Goal: Task Accomplishment & Management: Complete application form

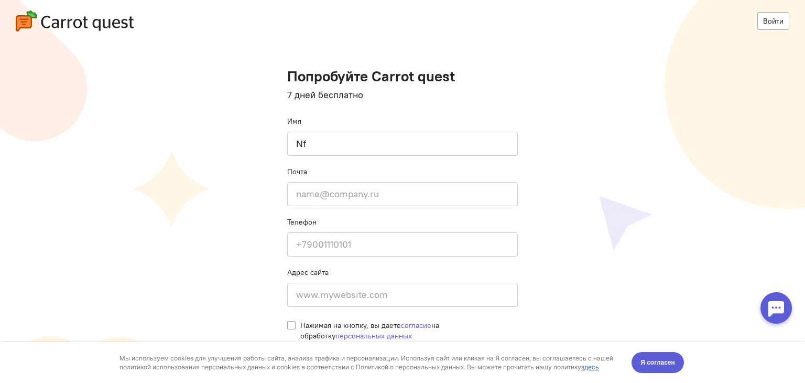
type input "N"
type input "Татьяна"
click at [437, 193] on input "email" at bounding box center [402, 194] width 231 height 24
type input "tatiyanavoron19@gmail.com"
click at [438, 232] on input at bounding box center [402, 244] width 231 height 24
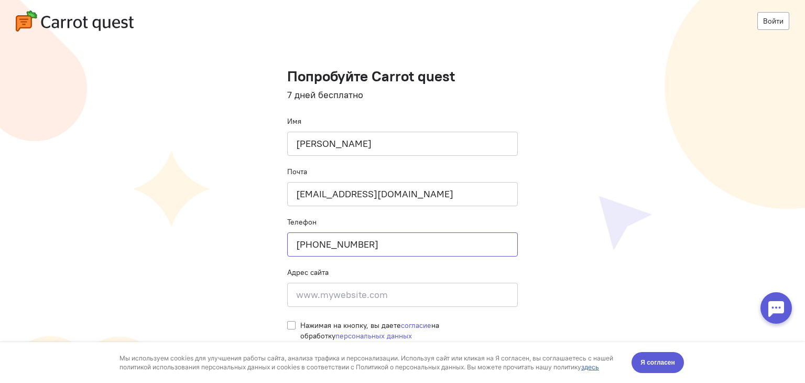
type input "+77770543266"
click at [408, 293] on input at bounding box center [402, 295] width 231 height 24
click at [296, 326] on div "Нажимая на кнопку, вы даете согласие на обработку персональных данных" at bounding box center [402, 328] width 231 height 26
click at [300, 328] on label "Нажимая на кнопку, вы даете согласие на обработку персональных данных" at bounding box center [409, 330] width 218 height 21
click at [294, 328] on input "Нажимая на кнопку, вы даете согласие на обработку персональных данных" at bounding box center [291, 324] width 8 height 9
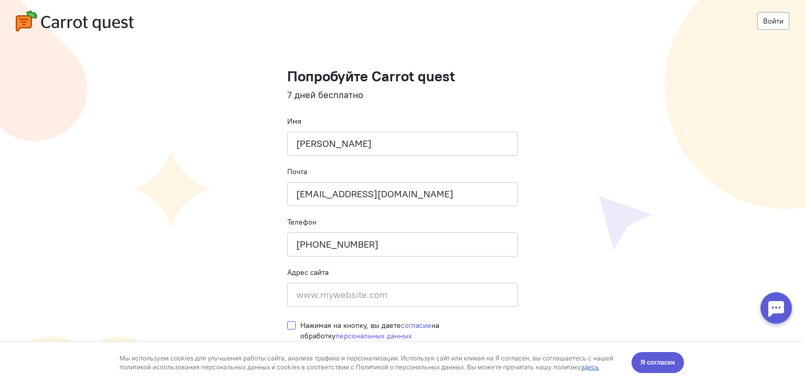
checkbox input "true"
click at [665, 369] on button "Я согласен" at bounding box center [658, 362] width 52 height 21
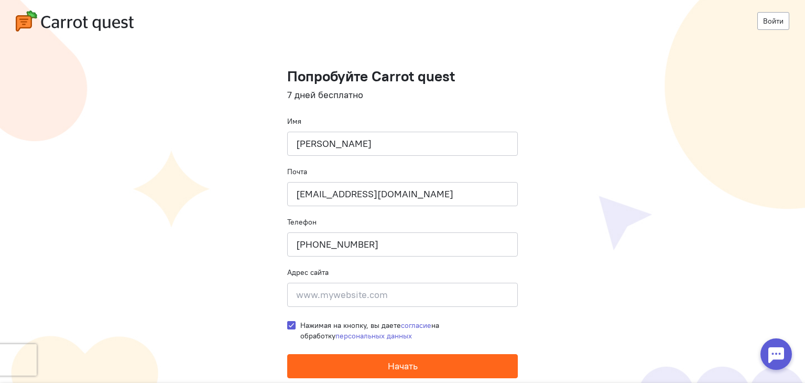
click at [459, 365] on button "Начать" at bounding box center [402, 366] width 231 height 24
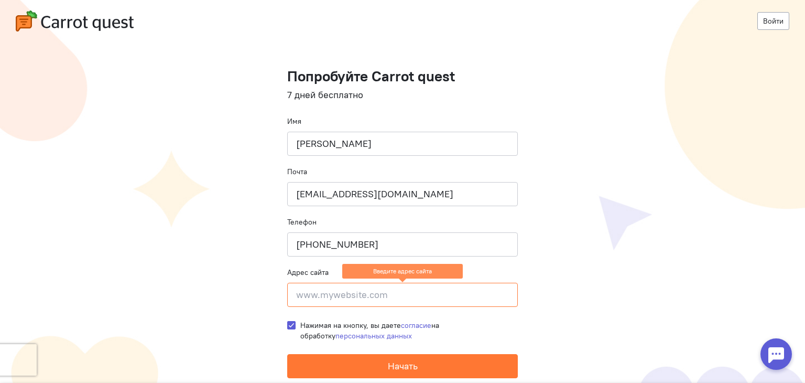
click at [342, 299] on input at bounding box center [402, 295] width 231 height 24
paste input "https://www.smartbotpro.ru/"
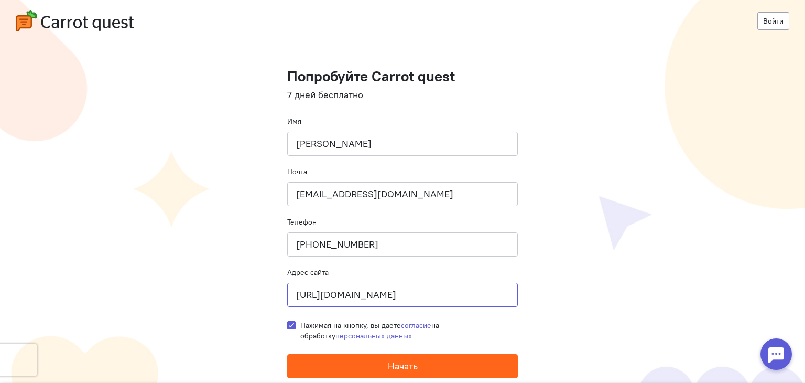
type input "https://www.smartbotpro.ru/"
click at [390, 362] on span "Начать" at bounding box center [403, 366] width 30 height 12
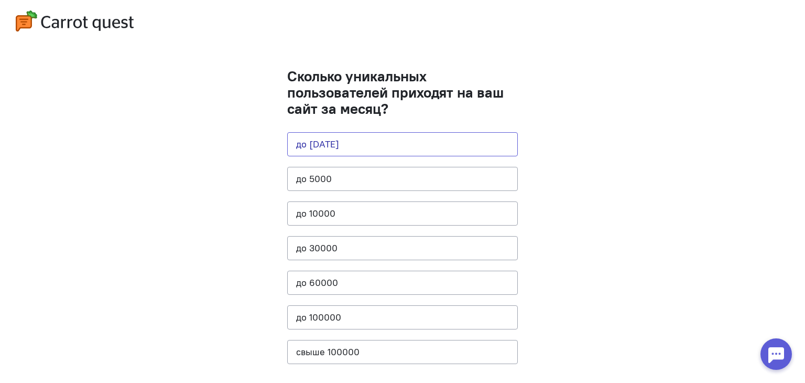
click at [452, 152] on button "до [DATE]" at bounding box center [402, 144] width 231 height 24
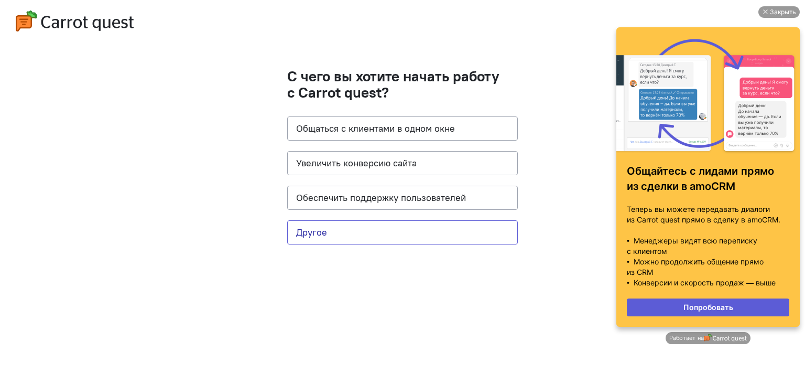
click at [442, 227] on button "Другое" at bounding box center [402, 232] width 231 height 24
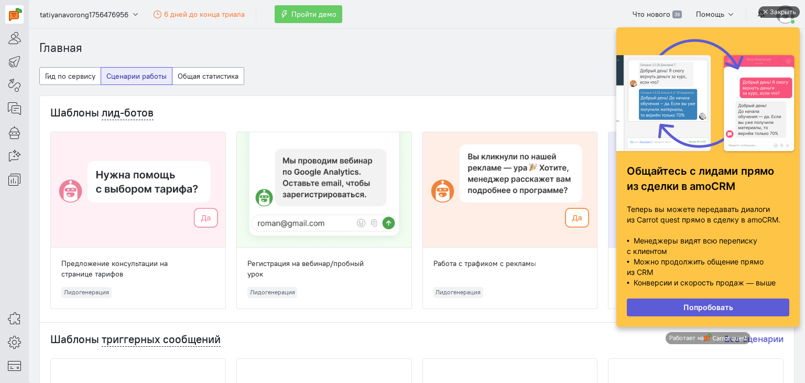
click at [784, 11] on div "Закрыть" at bounding box center [783, 12] width 26 height 12
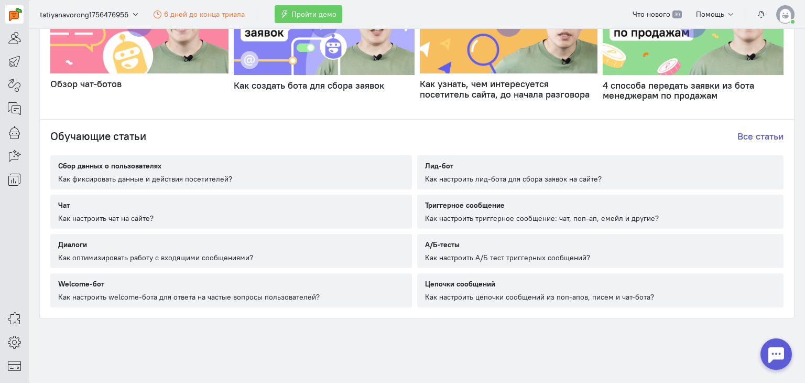
scroll to position [600, 0]
click at [12, 42] on icon at bounding box center [14, 37] width 13 height 13
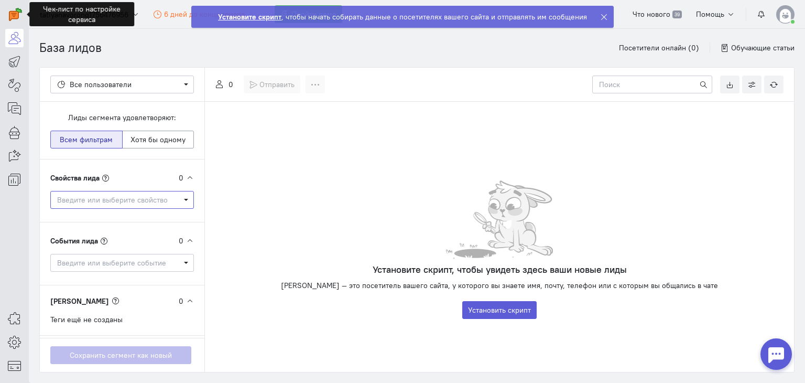
click at [154, 198] on span "Введите или выберите свойство" at bounding box center [118, 200] width 123 height 10
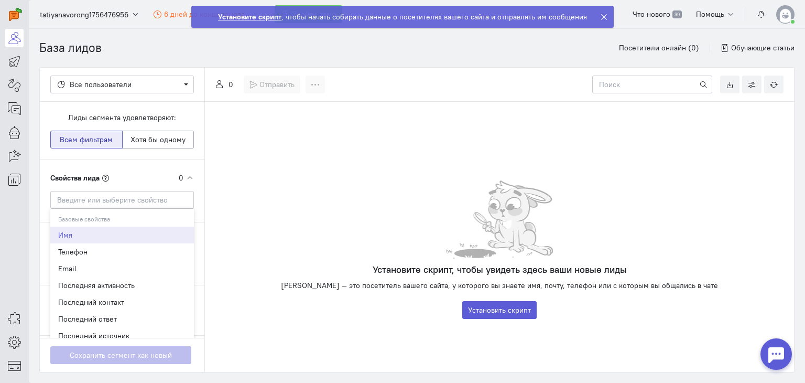
click at [215, 196] on div "Установите скрипт, чтобы увидеть здесь ваши новые лиды [PERSON_NAME] — это посе…" at bounding box center [499, 249] width 589 height 138
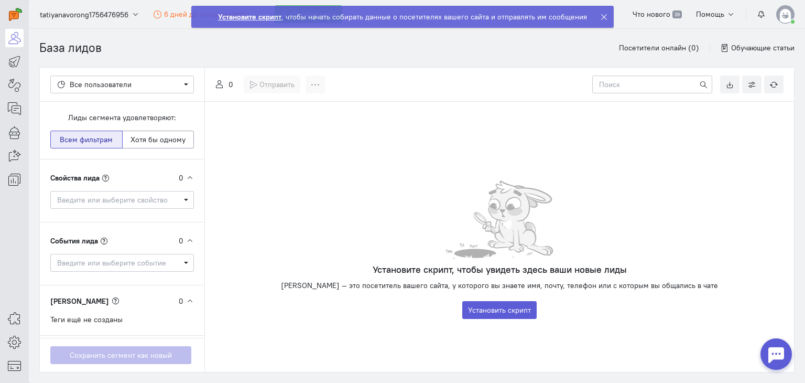
scroll to position [35, 0]
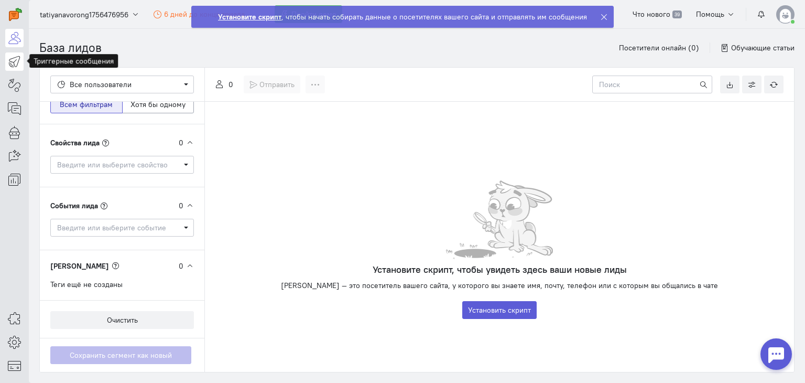
click at [10, 58] on icon at bounding box center [14, 61] width 13 height 13
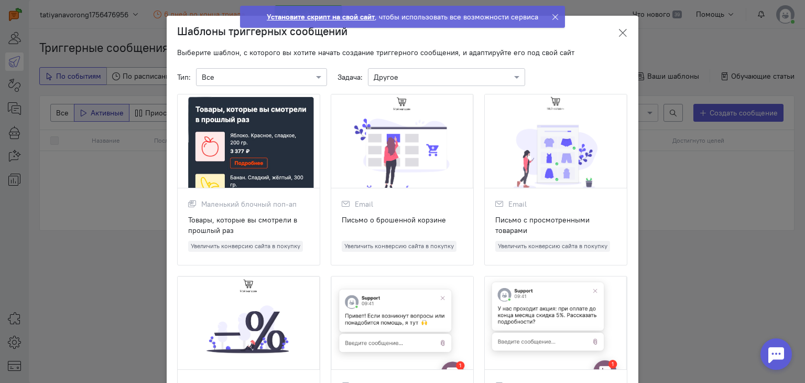
click at [620, 30] on icon at bounding box center [623, 33] width 10 height 10
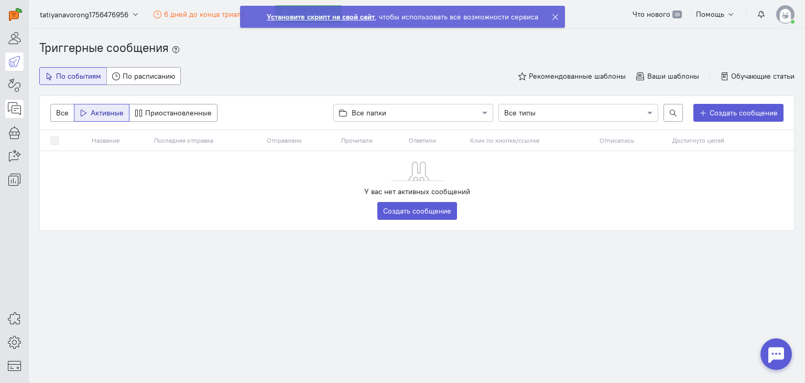
drag, startPoint x: 19, startPoint y: 121, endPoint x: 17, endPoint y: 115, distance: 5.6
click at [17, 115] on div at bounding box center [14, 94] width 29 height 189
click at [17, 115] on link at bounding box center [14, 109] width 18 height 18
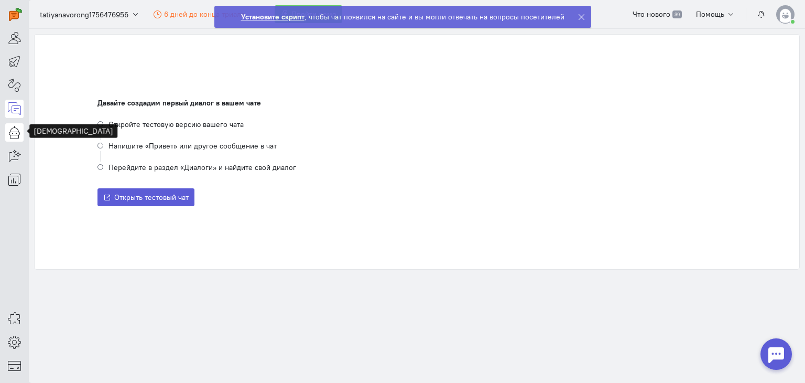
click at [11, 134] on icon at bounding box center [14, 132] width 13 height 13
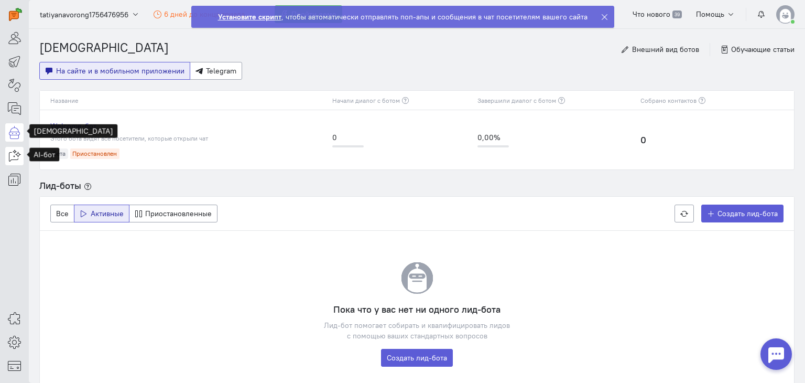
click at [17, 157] on icon at bounding box center [14, 155] width 13 height 13
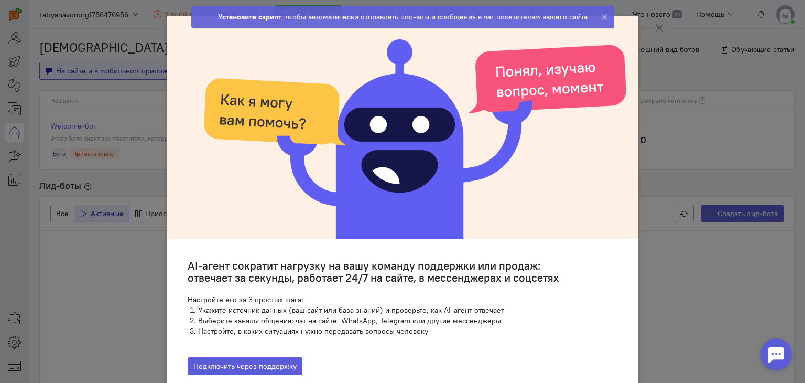
click at [656, 23] on icon at bounding box center [659, 28] width 10 height 10
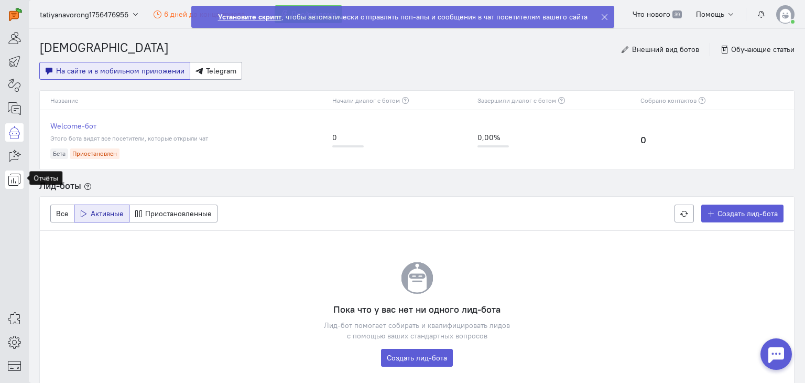
click at [13, 176] on icon at bounding box center [14, 179] width 13 height 13
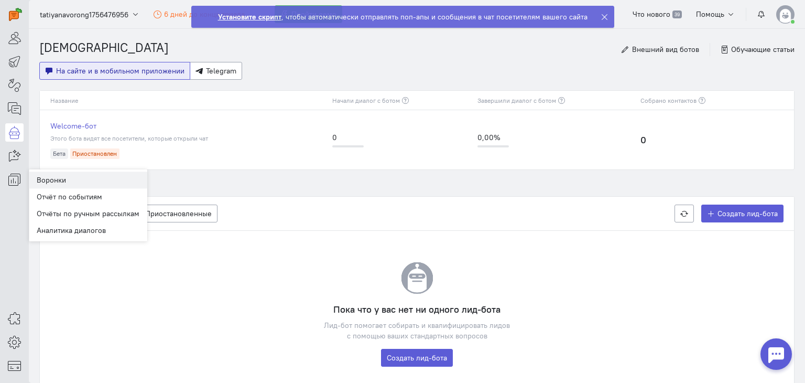
click at [108, 187] on link "Воронки" at bounding box center [88, 179] width 118 height 17
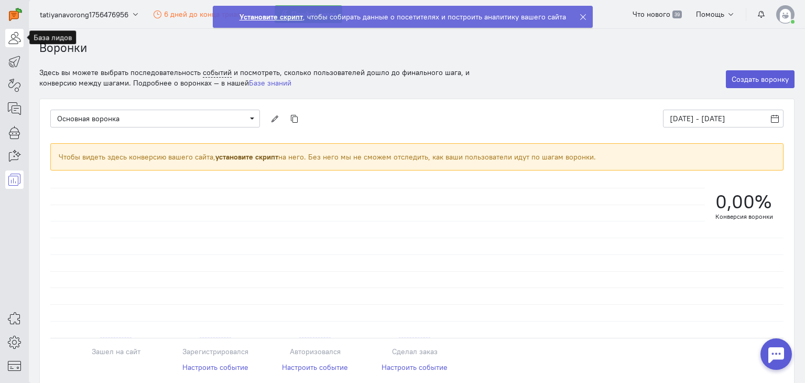
click at [18, 34] on icon at bounding box center [14, 37] width 13 height 13
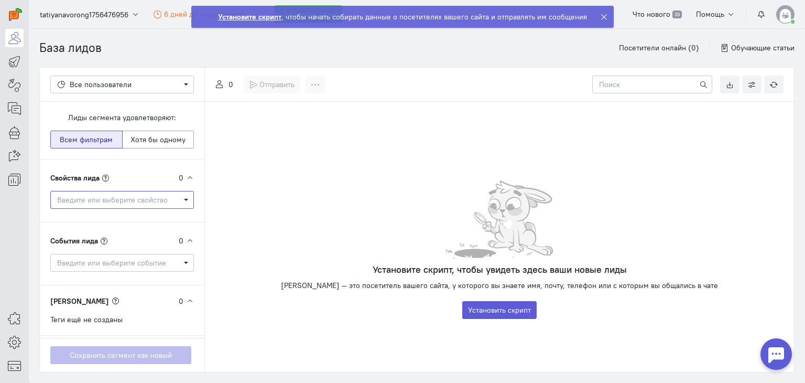
click at [151, 191] on span "Введите или выберите свойство" at bounding box center [122, 200] width 144 height 18
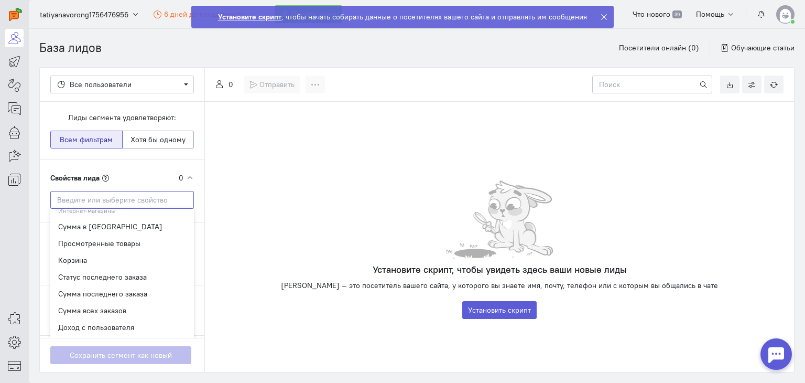
scroll to position [1054, 0]
click at [250, 242] on div "Установите скрипт, чтобы увидеть здесь ваши новые лиды [PERSON_NAME] — это посе…" at bounding box center [499, 249] width 589 height 138
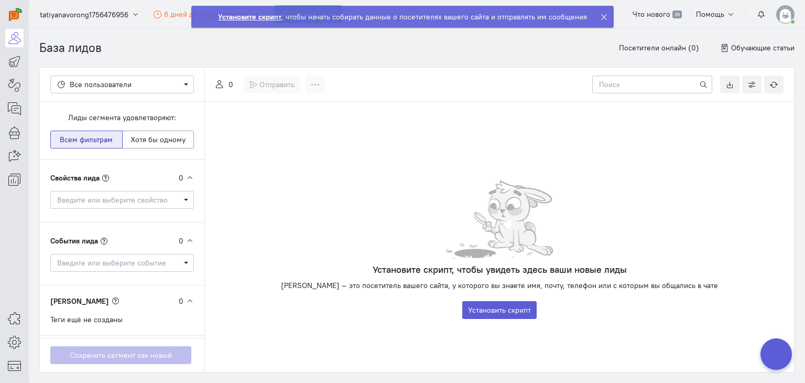
scroll to position [25, 0]
